Goal: Task Accomplishment & Management: Manage account settings

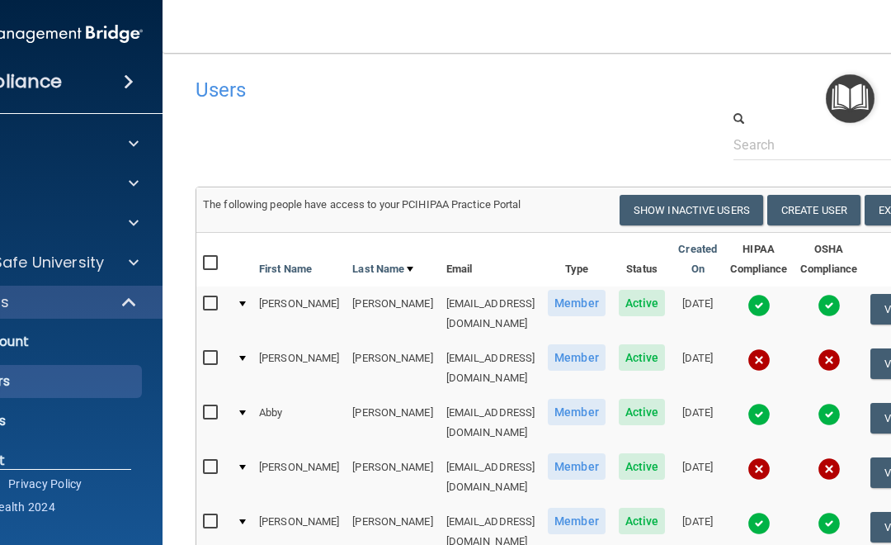
select select "20"
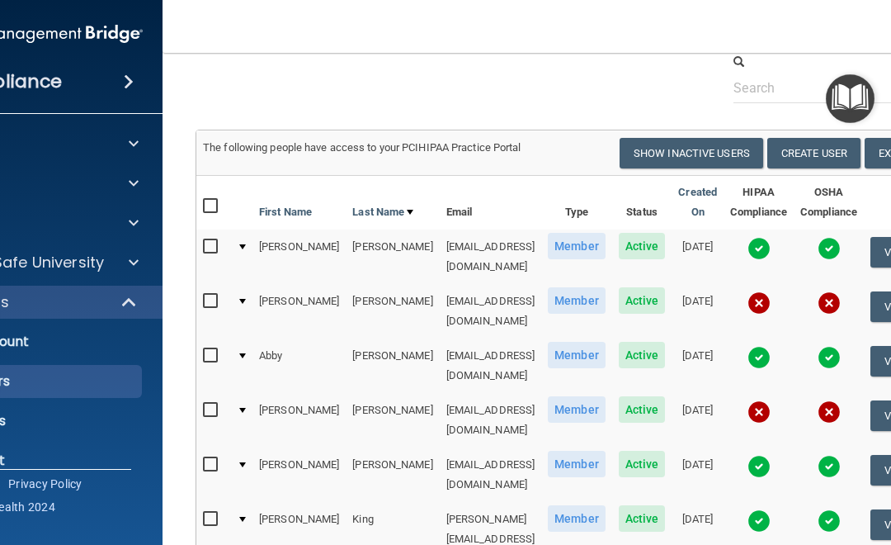
scroll to position [83, 0]
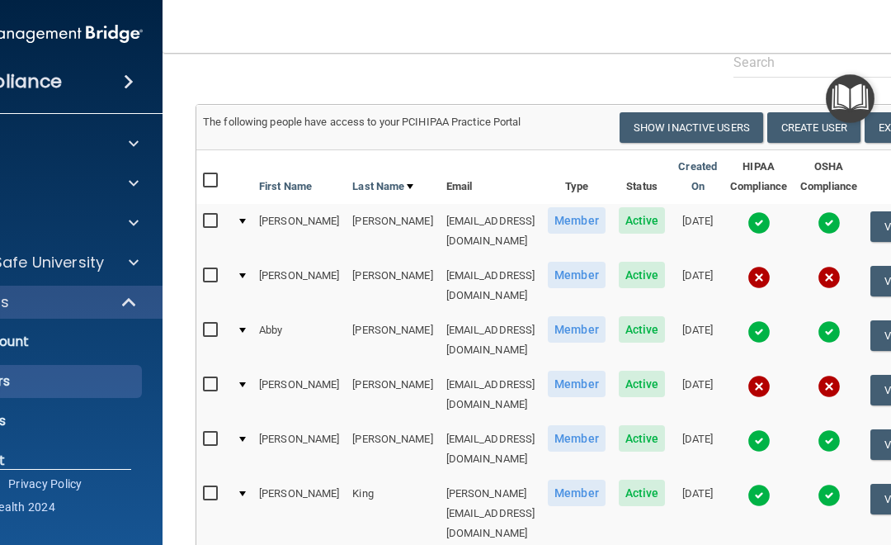
click at [203, 269] on input "checkbox" at bounding box center [212, 275] width 19 height 13
checkbox input "true"
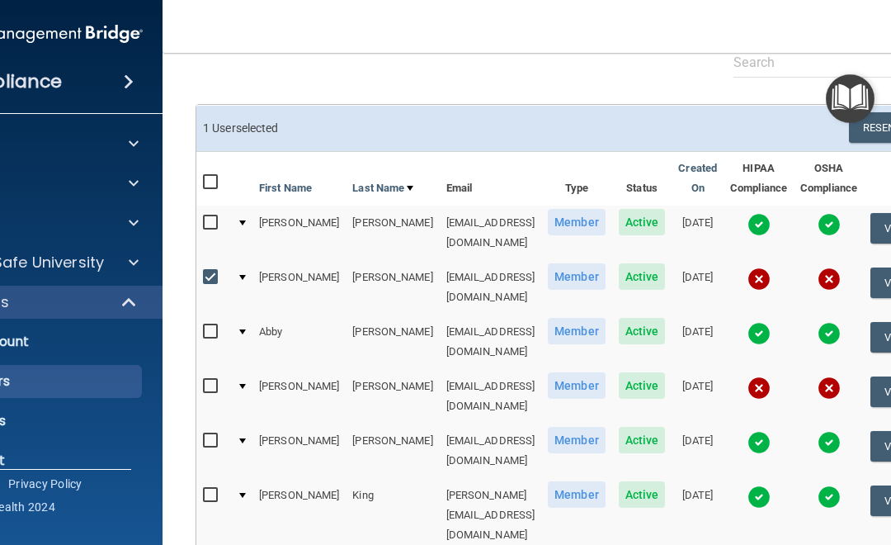
click at [210, 380] on input "checkbox" at bounding box center [212, 386] width 19 height 13
checkbox input "true"
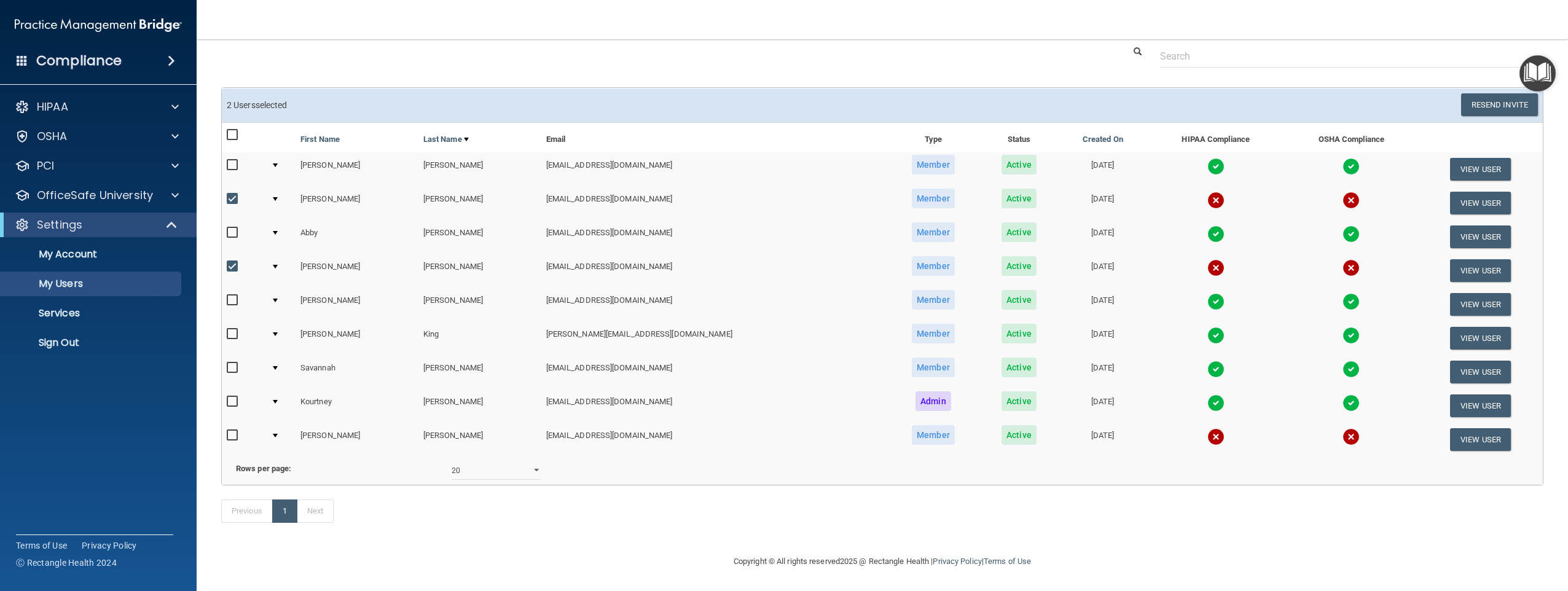
scroll to position [55, 0]
click at [226, 405] on td at bounding box center [243, 439] width 44 height 33
click at [226, 405] on td at bounding box center [243, 439] width 44 height 33
click at [235, 405] on input "checkbox" at bounding box center [234, 435] width 14 height 10
checkbox input "true"
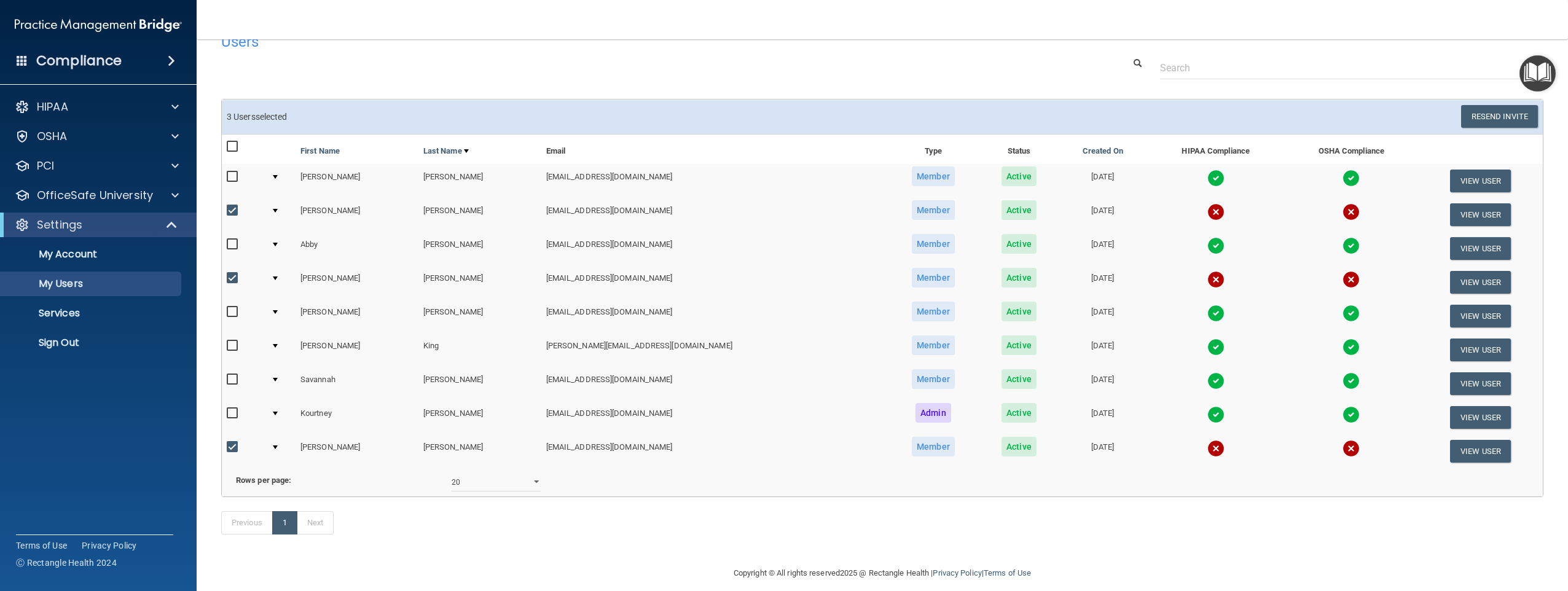
scroll to position [0, 0]
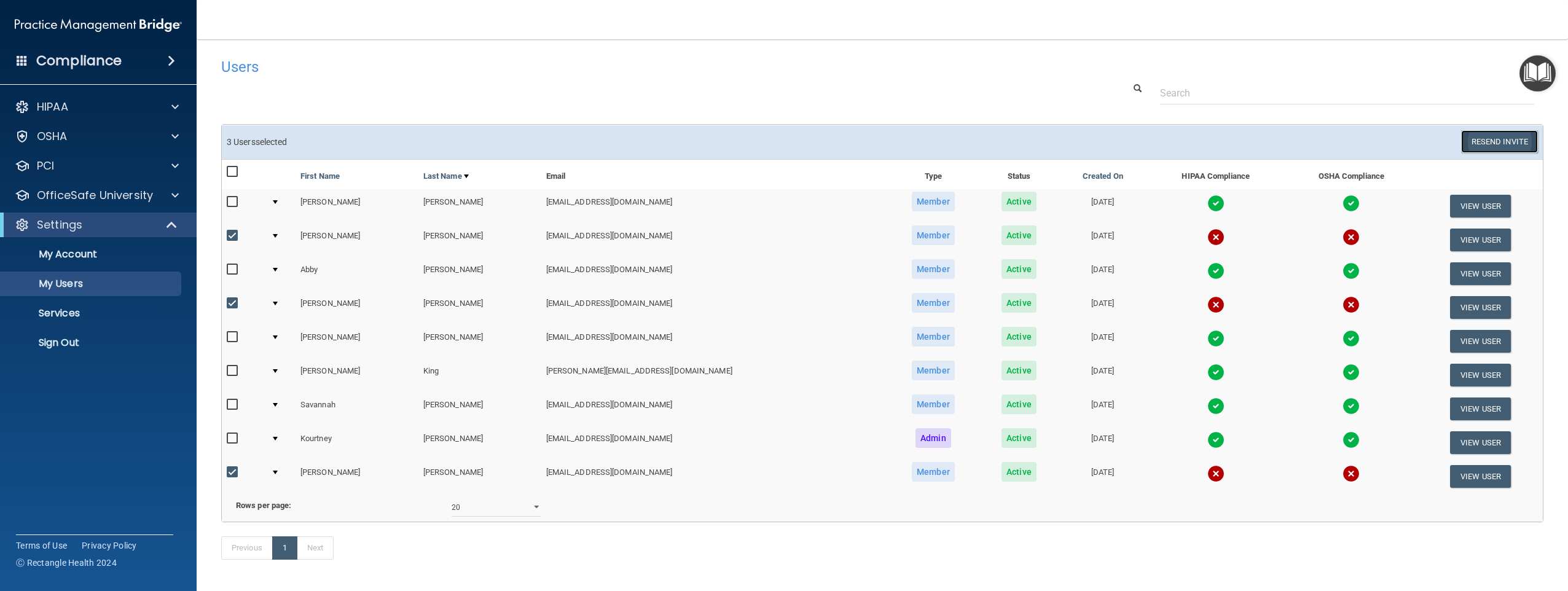
click at [663, 131] on button "Resend Invite" at bounding box center [1500, 141] width 77 height 23
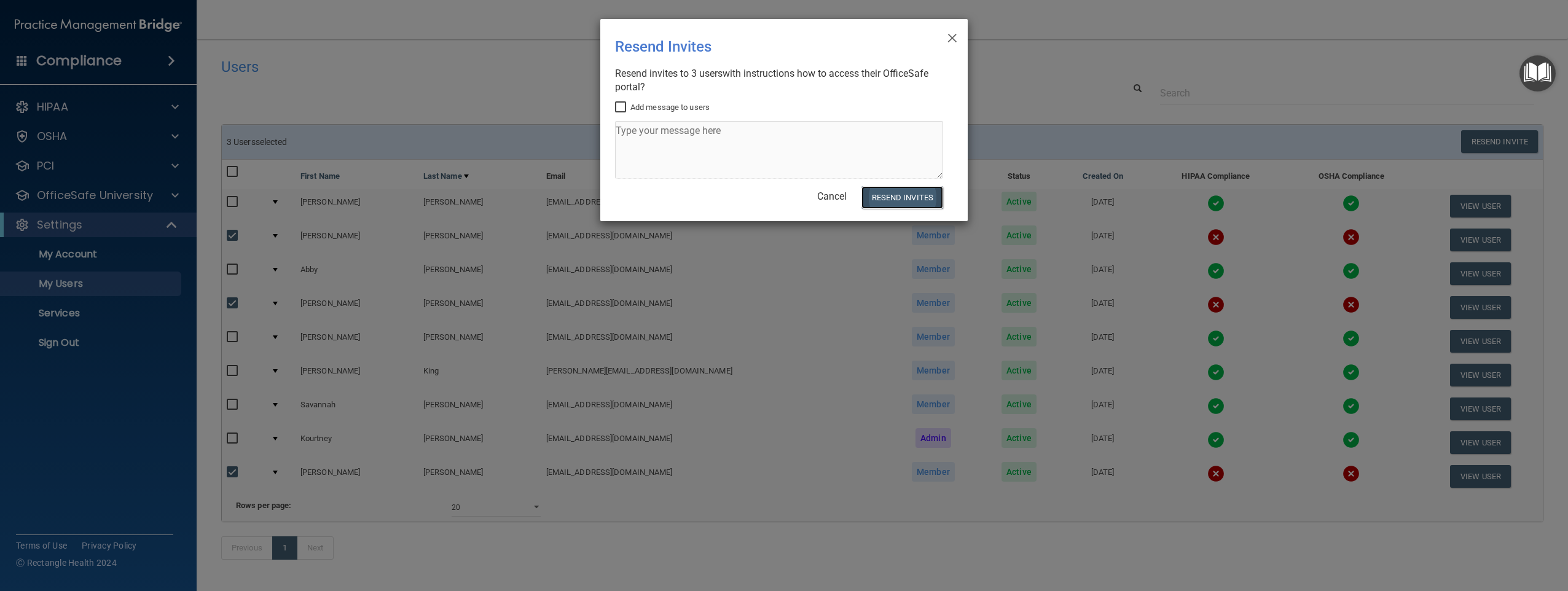
click at [663, 194] on button "Resend Invites" at bounding box center [902, 197] width 82 height 23
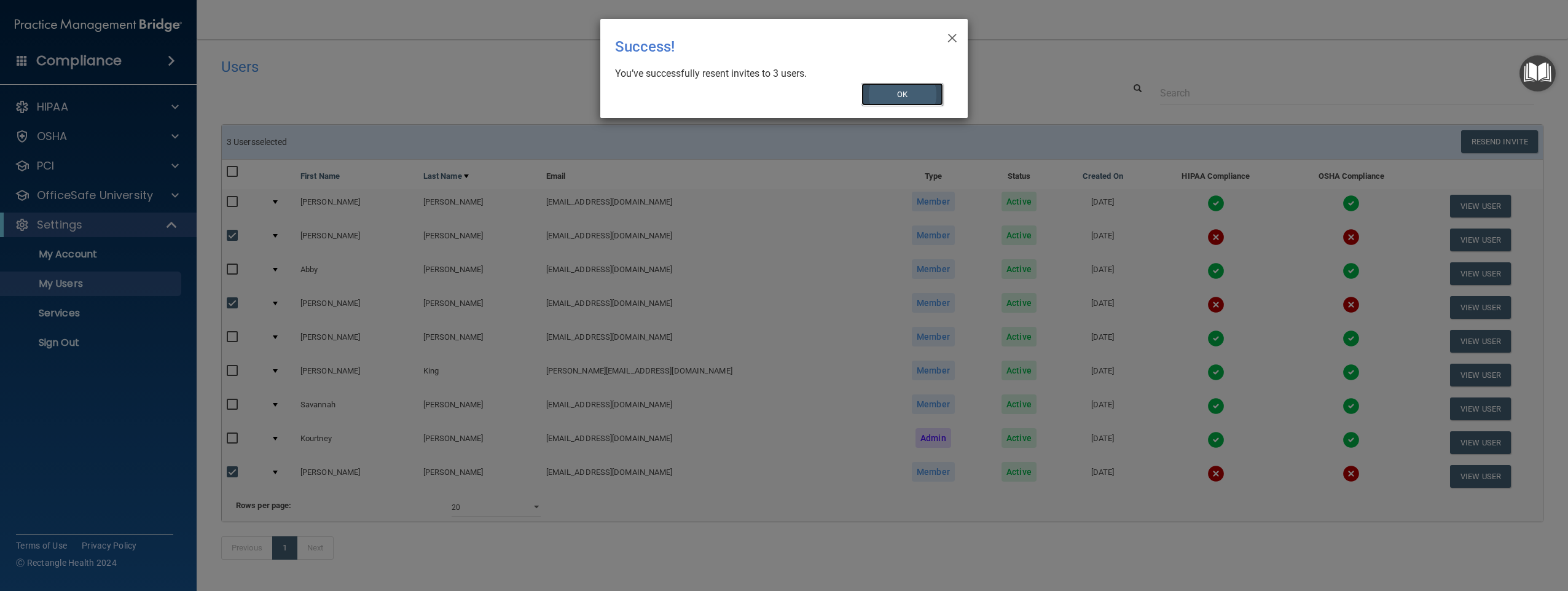
click at [663, 95] on button "OK" at bounding box center [902, 94] width 83 height 23
